Goal: Task Accomplishment & Management: Complete application form

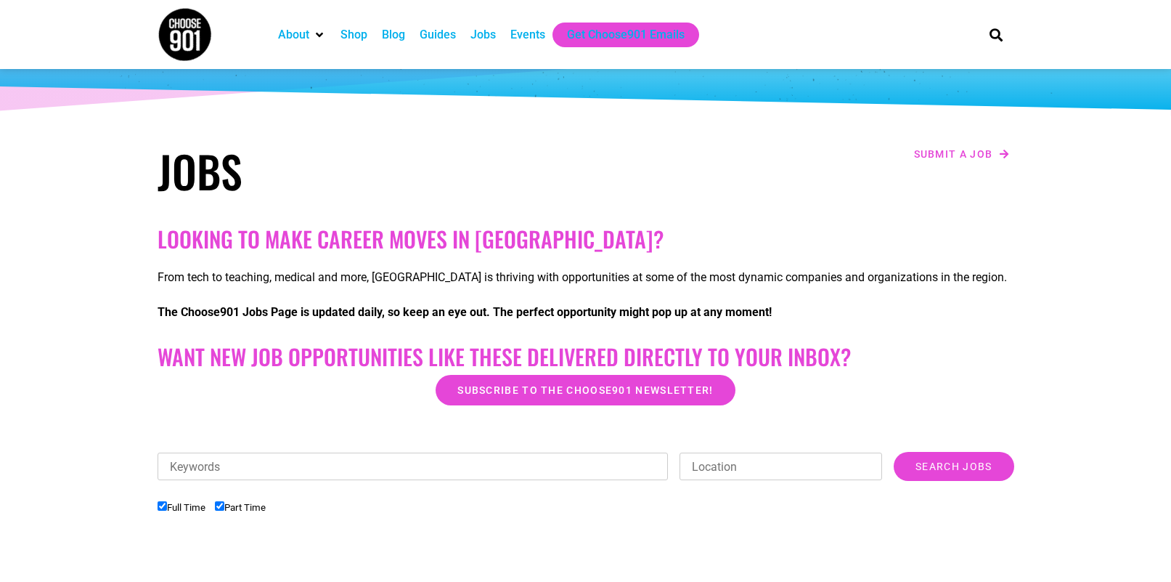
scroll to position [290, 0]
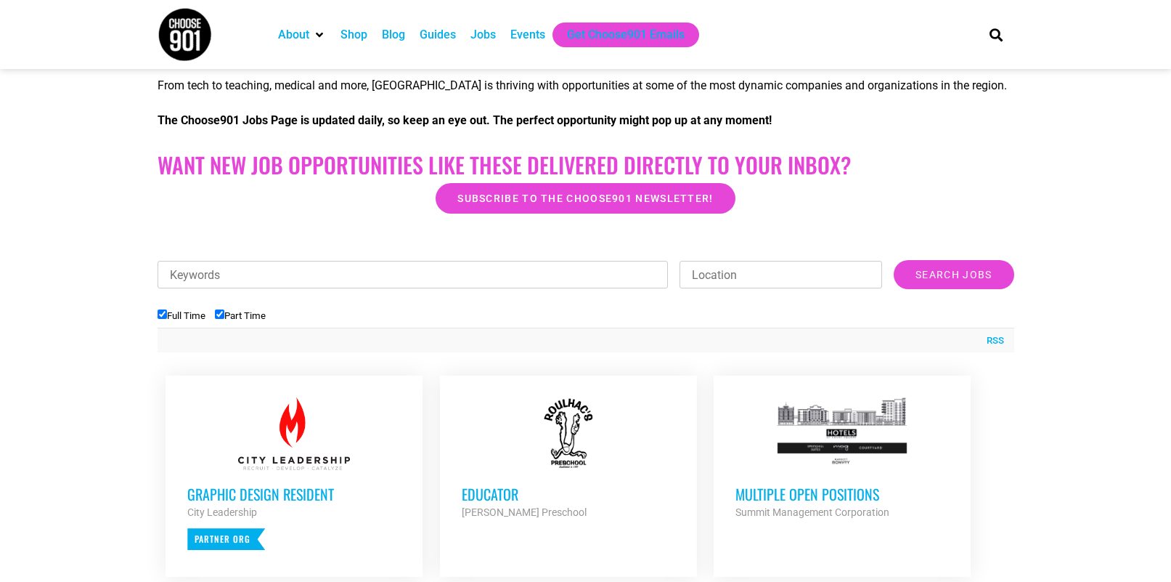
click at [224, 311] on input "Part Time" at bounding box center [219, 313] width 9 height 9
checkbox input "false"
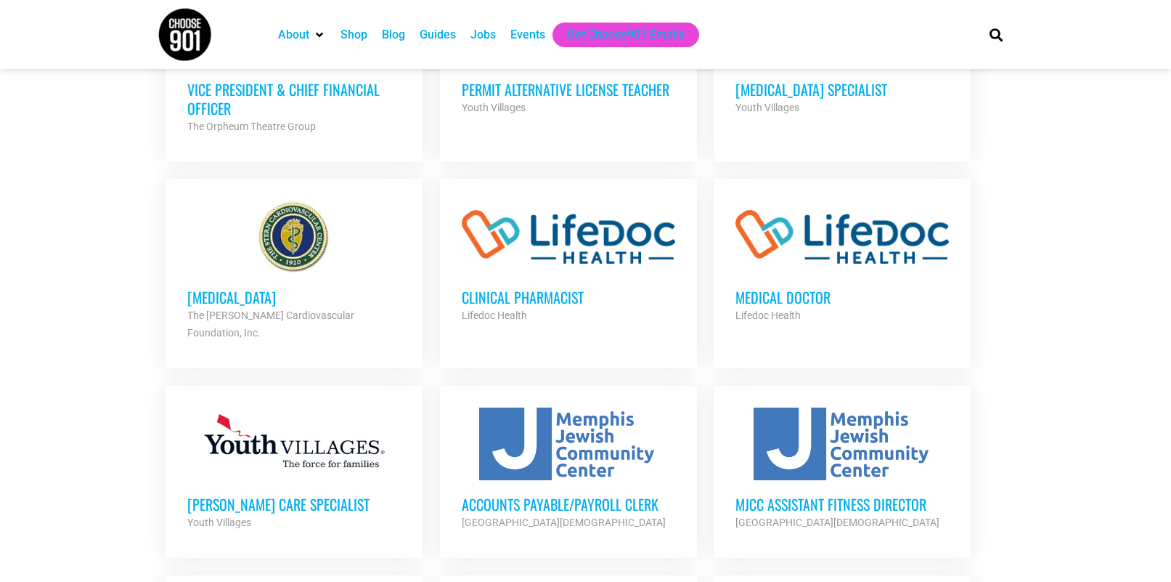
scroll to position [1089, 0]
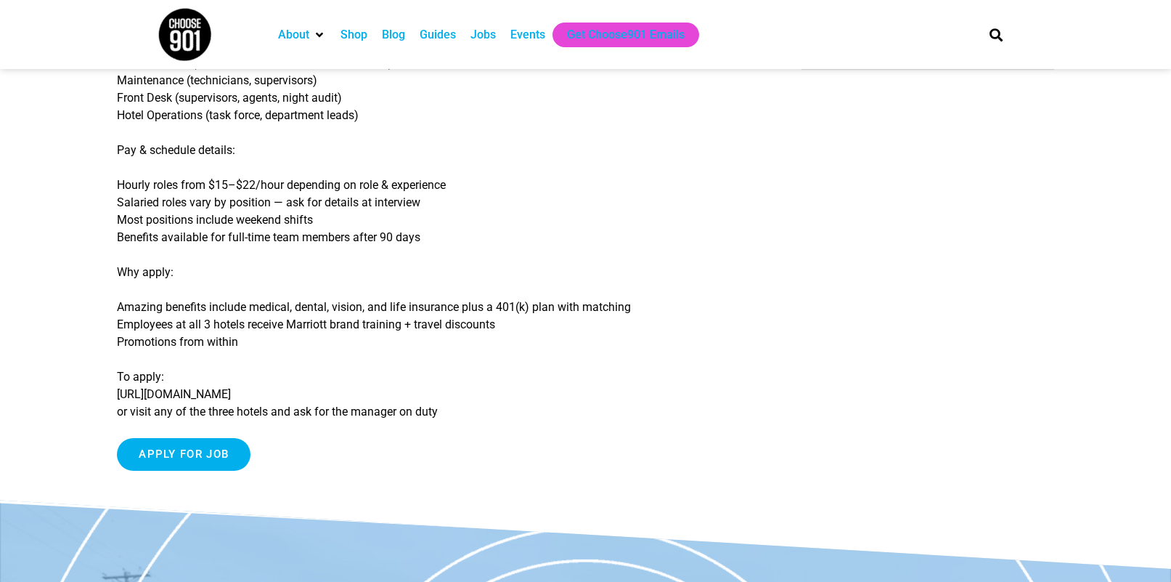
scroll to position [363, 0]
